Goal: Entertainment & Leisure: Consume media (video, audio)

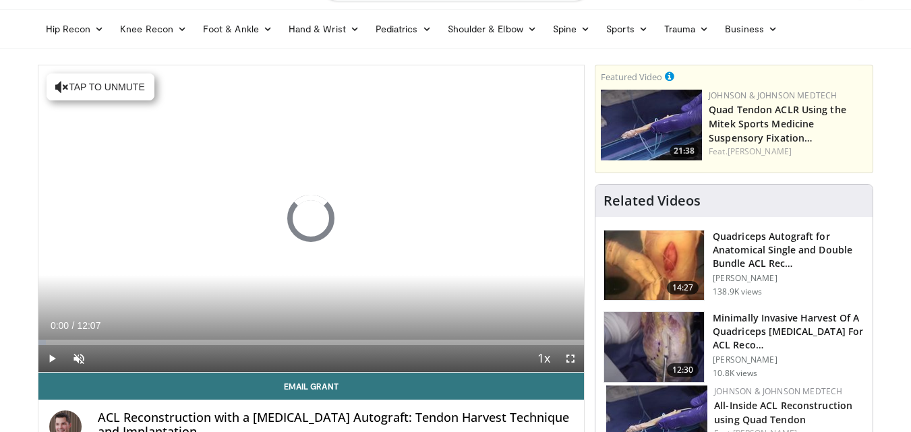
scroll to position [40, 0]
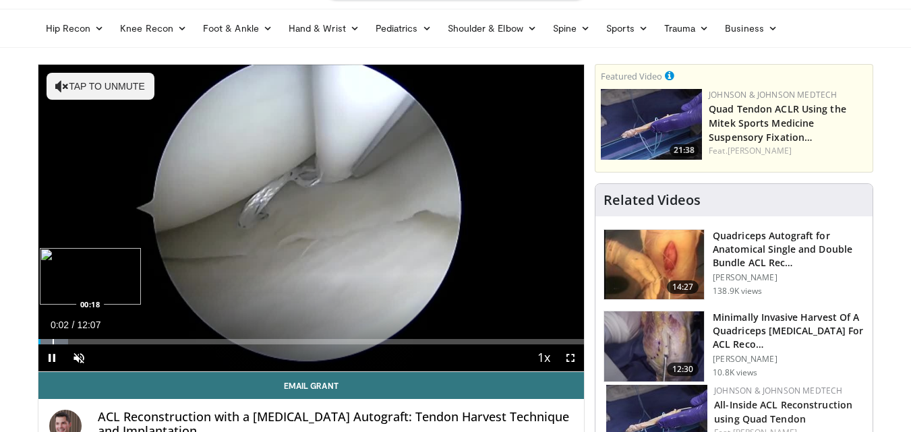
click at [53, 340] on div "Progress Bar" at bounding box center [53, 341] width 1 height 5
click at [65, 341] on div "Progress Bar" at bounding box center [65, 341] width 1 height 5
click at [72, 341] on div "Progress Bar" at bounding box center [72, 341] width 1 height 5
click at [80, 341] on div "Progress Bar" at bounding box center [80, 341] width 1 height 5
click at [89, 341] on div "Progress Bar" at bounding box center [88, 341] width 1 height 5
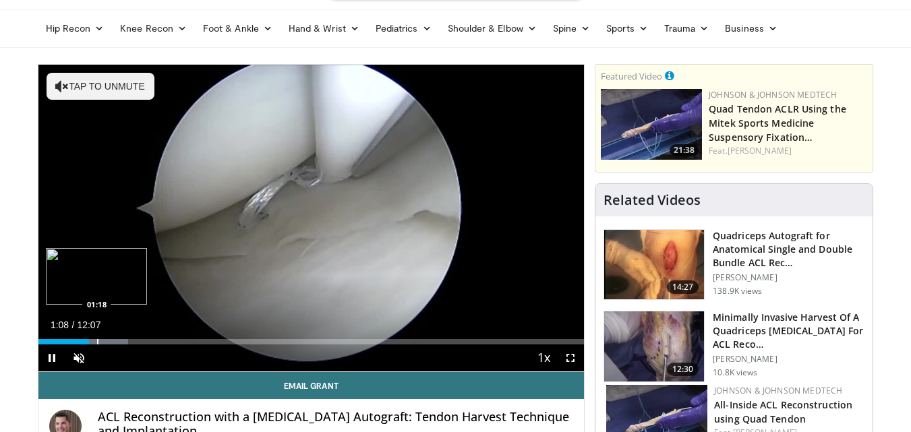
click at [98, 341] on div "Progress Bar" at bounding box center [97, 341] width 1 height 5
click at [118, 345] on div "Current Time 1:24 / Duration 12:07 Pause Skip Backward Skip Forward Unmute Load…" at bounding box center [311, 358] width 546 height 27
click at [131, 335] on div "Loaded : 20.58% 01:27 02:03" at bounding box center [311, 338] width 546 height 13
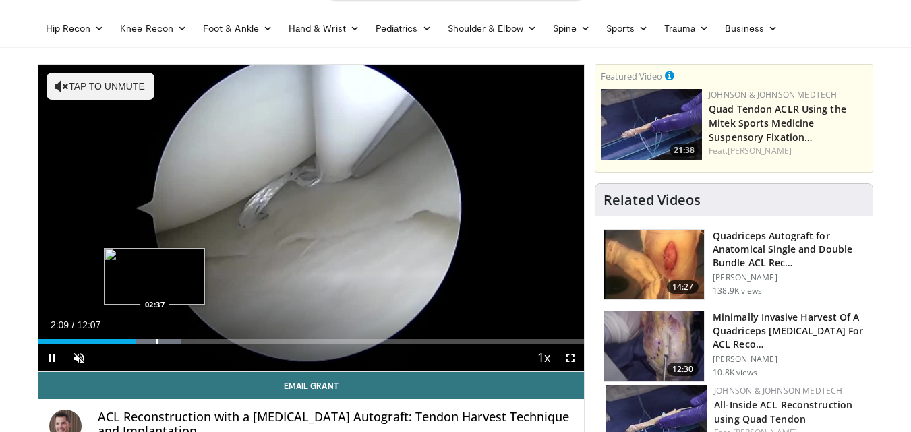
click at [152, 339] on div "10 seconds Tap to unmute" at bounding box center [311, 218] width 546 height 307
click at [158, 340] on div "Progress Bar" at bounding box center [158, 341] width 1 height 5
click at [242, 284] on div "10 seconds Tap to unmute" at bounding box center [311, 218] width 546 height 307
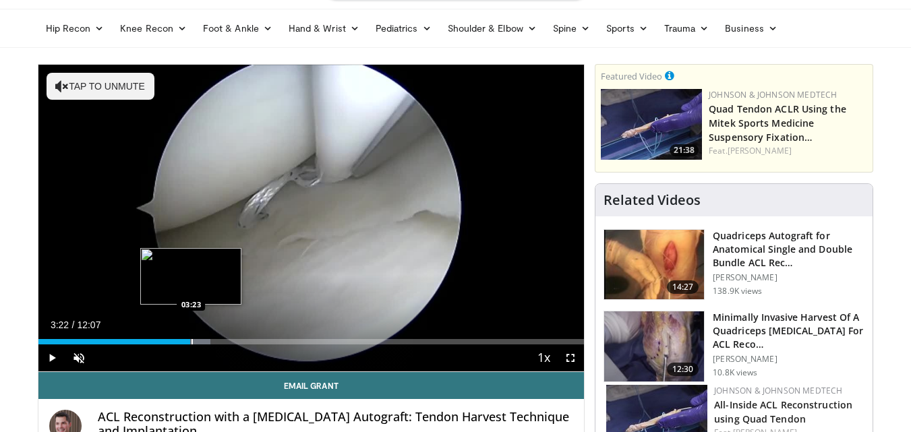
click at [190, 339] on div "Loaded : 31.56% 03:22 03:23" at bounding box center [311, 341] width 546 height 5
click at [215, 343] on div "Progress Bar" at bounding box center [215, 341] width 1 height 5
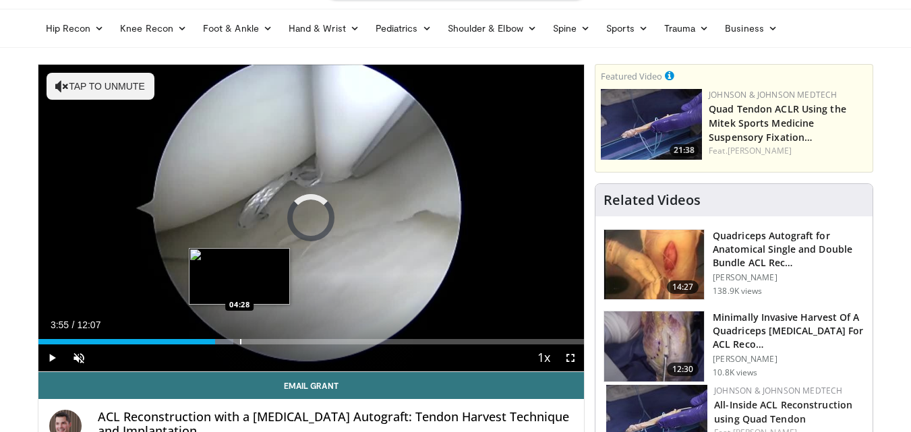
click at [241, 343] on div "Progress Bar" at bounding box center [240, 341] width 1 height 5
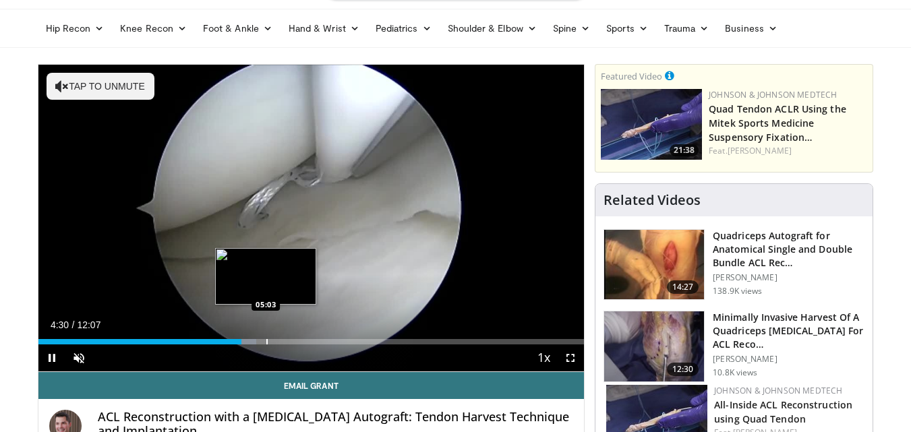
click at [267, 342] on div "Progress Bar" at bounding box center [266, 341] width 1 height 5
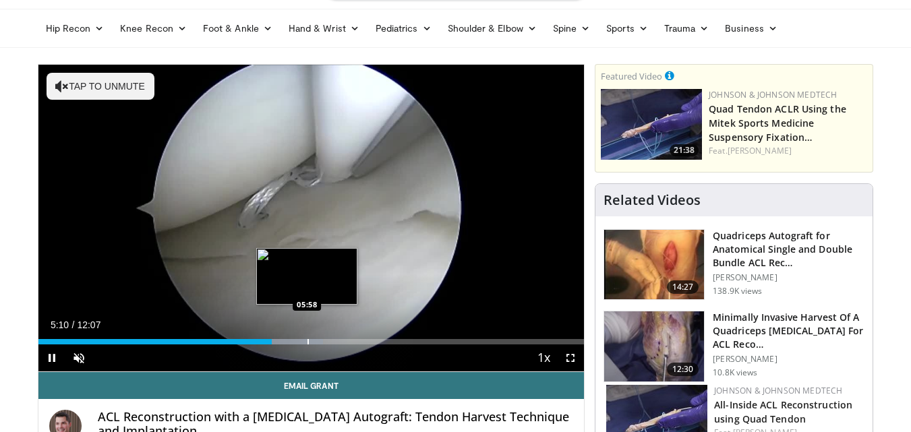
click at [306, 338] on div "Loaded : 52.15% 05:11 05:58" at bounding box center [311, 338] width 546 height 13
click at [295, 338] on div "Loaded : 57.64% 05:43 05:43" at bounding box center [311, 338] width 546 height 13
click at [304, 338] on div "Loaded : 57.64% 05:43 05:54" at bounding box center [311, 338] width 546 height 13
click at [310, 339] on div "Progress Bar" at bounding box center [309, 341] width 1 height 5
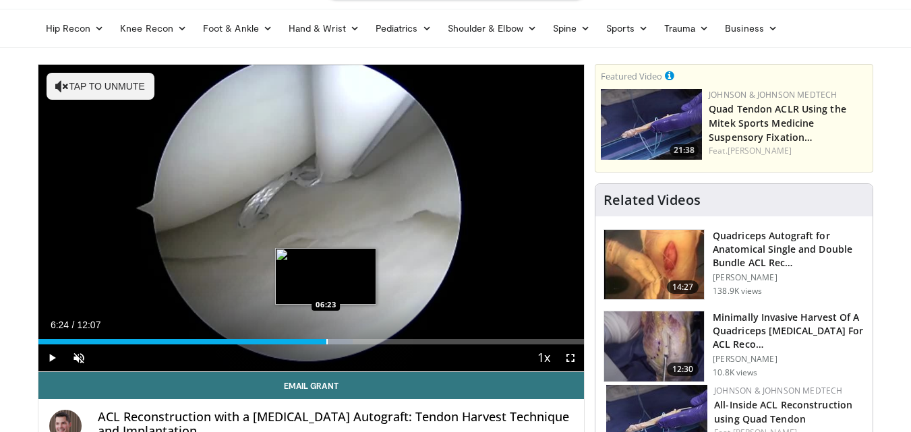
click at [327, 339] on div "Progress Bar" at bounding box center [327, 341] width 1 height 5
click at [338, 339] on div "Progress Bar" at bounding box center [338, 341] width 1 height 5
click at [346, 340] on div "Progress Bar" at bounding box center [345, 341] width 1 height 5
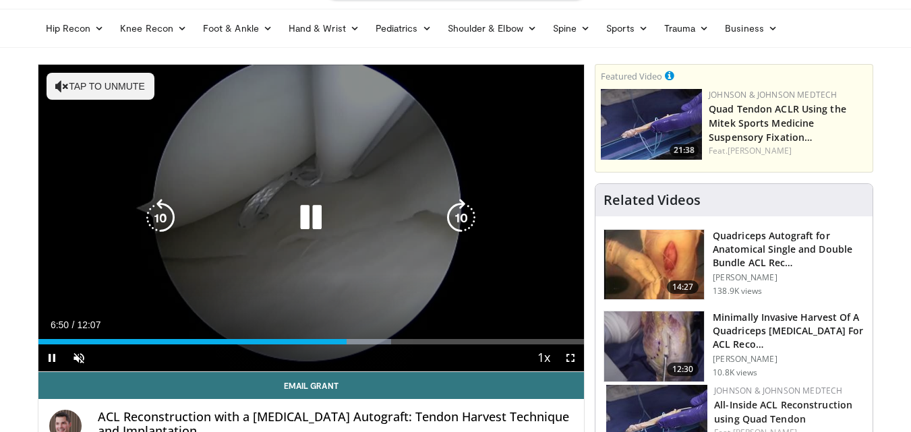
click at [359, 339] on div "Loaded : 64.67% 06:50 07:06" at bounding box center [311, 338] width 546 height 13
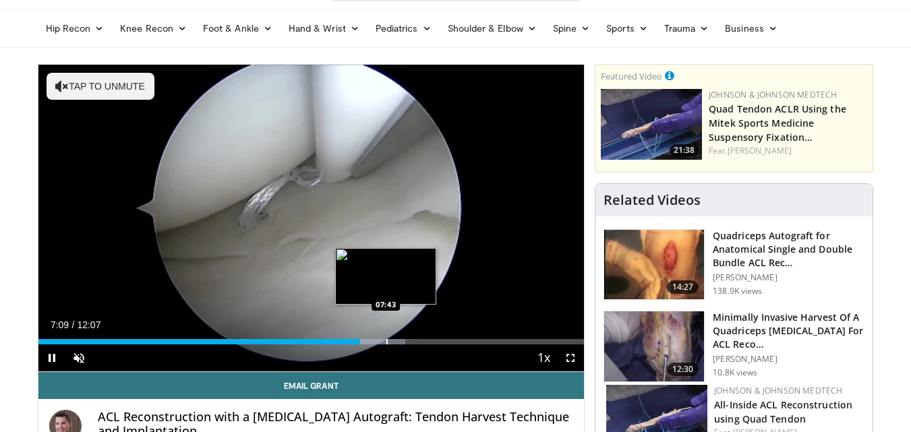
click at [387, 343] on div "Progress Bar" at bounding box center [387, 341] width 1 height 5
click at [397, 341] on div "Progress Bar" at bounding box center [397, 341] width 1 height 5
click at [410, 337] on div "Loaded : 72.73% 07:58 08:11" at bounding box center [311, 338] width 546 height 13
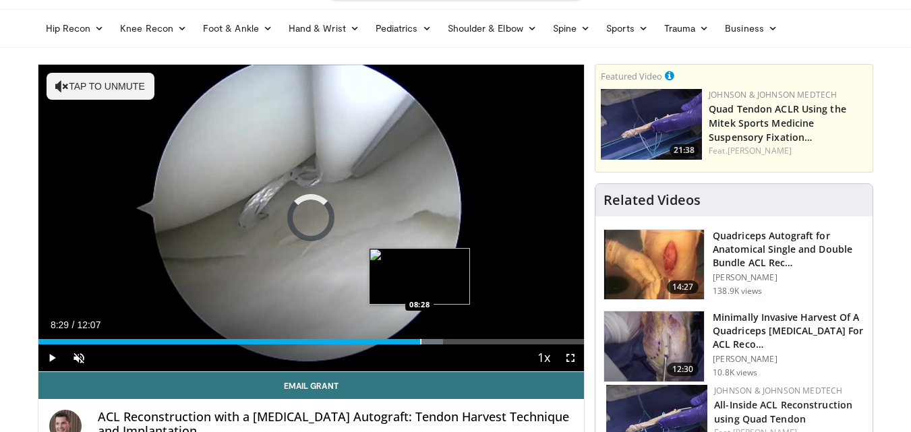
click at [420, 335] on div "Loaded : 74.11% 08:15 08:28" at bounding box center [311, 338] width 546 height 13
click at [426, 344] on div "Progress Bar" at bounding box center [425, 341] width 1 height 5
click at [436, 344] on div "Progress Bar" at bounding box center [434, 341] width 1 height 5
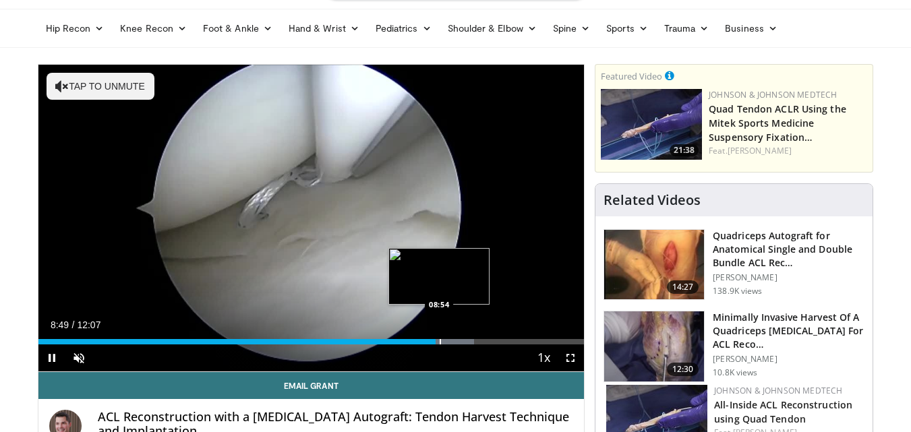
click at [441, 344] on div "Progress Bar" at bounding box center [440, 341] width 1 height 5
click at [461, 341] on div "Progress Bar" at bounding box center [461, 341] width 1 height 5
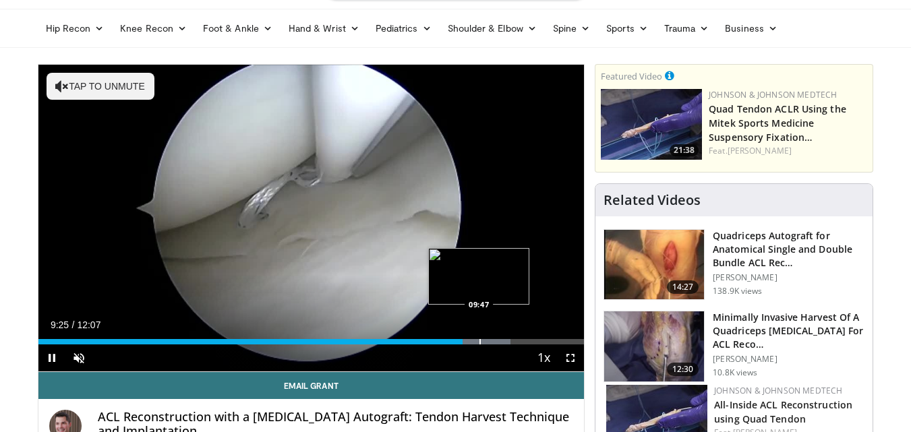
click at [480, 339] on div "Progress Bar" at bounding box center [480, 341] width 1 height 5
click at [492, 343] on div "Progress Bar" at bounding box center [492, 341] width 1 height 5
click at [501, 343] on div "Progress Bar" at bounding box center [501, 341] width 1 height 5
click at [505, 343] on div "Progress Bar" at bounding box center [504, 341] width 1 height 5
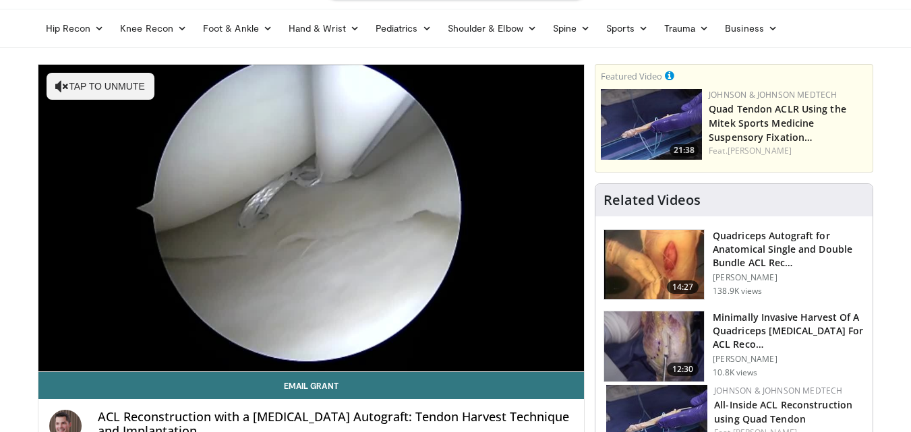
click at [516, 343] on div "10 seconds Tap to unmute" at bounding box center [311, 218] width 546 height 307
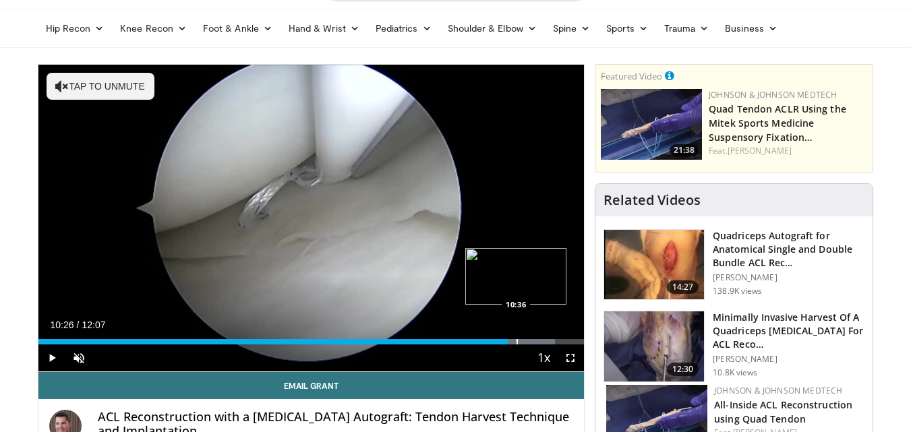
click at [517, 343] on div "Progress Bar" at bounding box center [517, 341] width 1 height 5
click at [519, 343] on div "Progress Bar" at bounding box center [517, 341] width 1 height 5
click at [533, 341] on div "Loaded : 96.07% 10:45 10:48" at bounding box center [311, 341] width 546 height 5
click at [544, 341] on div "Progress Bar" at bounding box center [542, 341] width 1 height 5
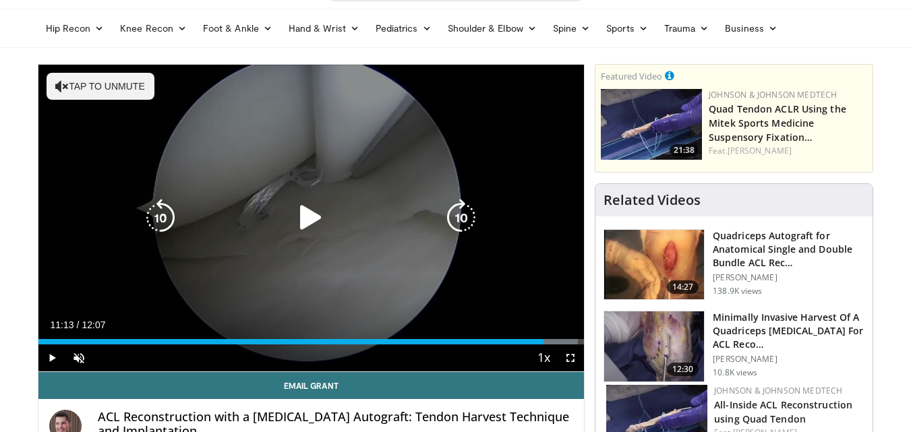
click at [372, 234] on div "10 seconds Tap to unmute" at bounding box center [311, 218] width 546 height 307
